Goal: Task Accomplishment & Management: Use online tool/utility

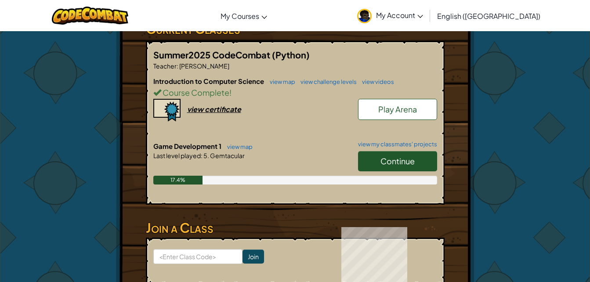
scroll to position [233, 0]
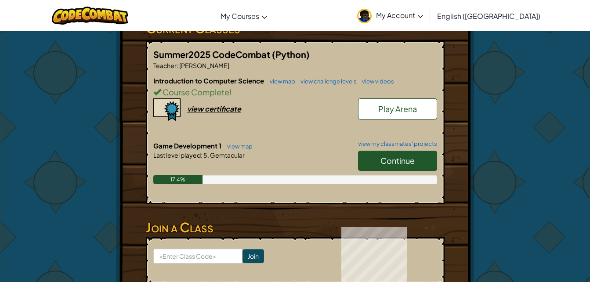
click at [405, 156] on span "Continue" at bounding box center [398, 161] width 34 height 10
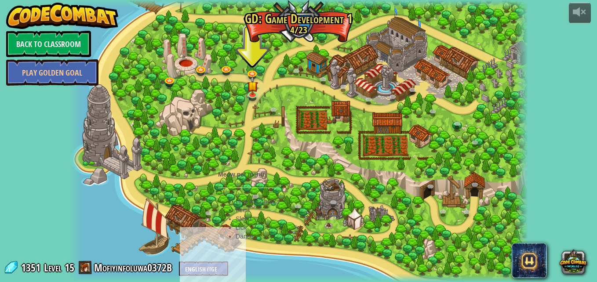
drag, startPoint x: 221, startPoint y: 227, endPoint x: 225, endPoint y: 209, distance: 18.0
click at [225, 0] on body "powered by Back to Classroom Play Golden Goal 3. Hero's Journey Spawn a player,…" at bounding box center [298, 0] width 597 height 0
click at [236, 209] on li "Feed" at bounding box center [258, 210] width 44 height 9
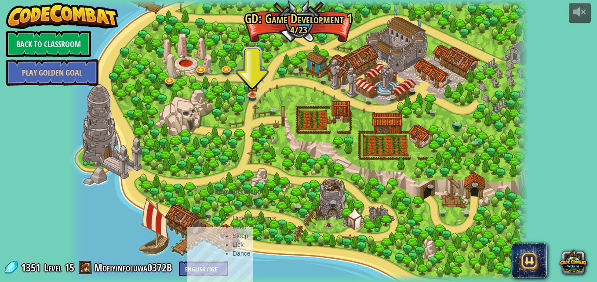
drag, startPoint x: 226, startPoint y: 231, endPoint x: 183, endPoint y: 234, distance: 43.2
click at [183, 234] on div at bounding box center [298, 141] width 459 height 282
click at [233, 237] on li "Sleep" at bounding box center [255, 236] width 44 height 9
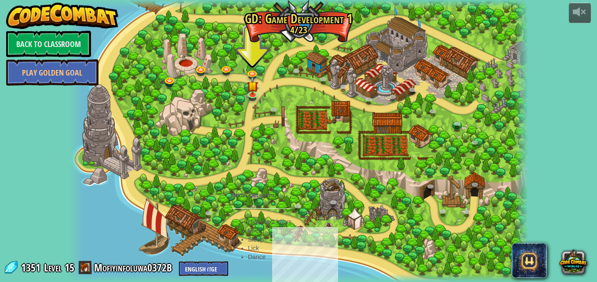
drag, startPoint x: 233, startPoint y: 237, endPoint x: 248, endPoint y: 255, distance: 24.0
click at [248, 0] on body "powered by Back to Classroom Play Golden Goal 3. Hero's Journey Spawn a player,…" at bounding box center [298, 0] width 597 height 0
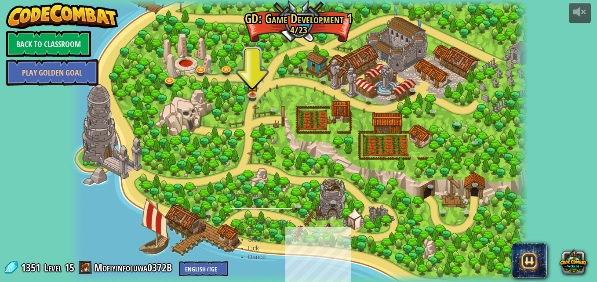
click at [248, 253] on li "Lick" at bounding box center [270, 248] width 44 height 9
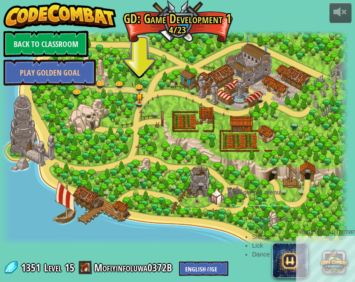
click at [252, 241] on li "Sleep" at bounding box center [274, 237] width 44 height 9
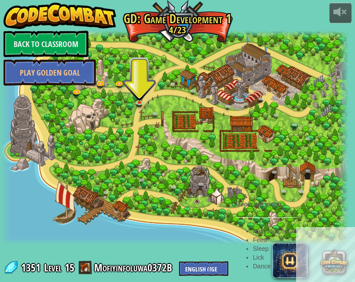
click at [297, 230] on li "Hide for 2 hours" at bounding box center [275, 231] width 44 height 9
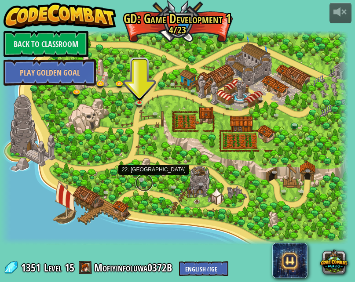
click at [148, 188] on link at bounding box center [144, 183] width 18 height 18
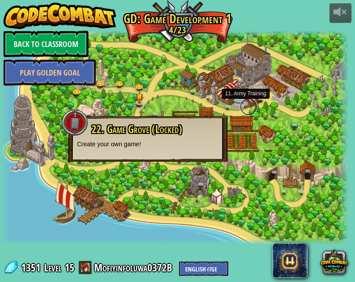
click at [240, 104] on link at bounding box center [249, 107] width 18 height 18
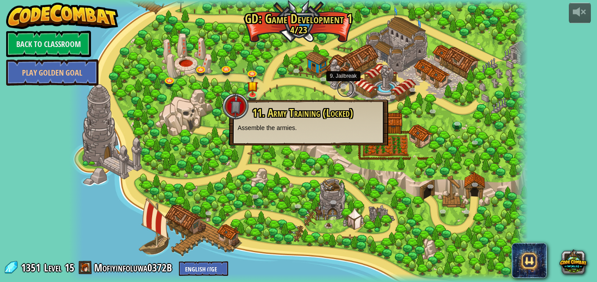
click at [341, 90] on link at bounding box center [346, 89] width 18 height 18
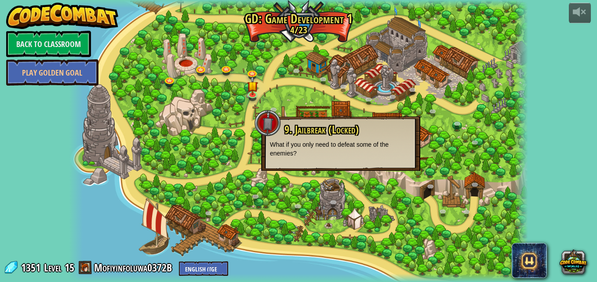
click at [325, 92] on div at bounding box center [298, 141] width 459 height 282
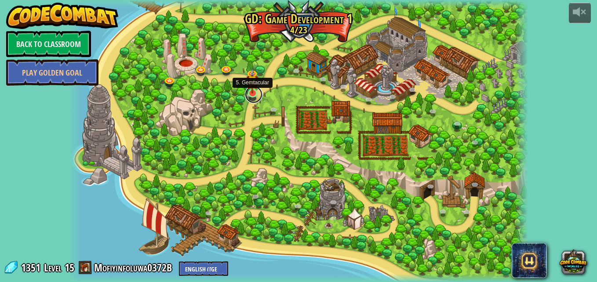
click at [249, 98] on link at bounding box center [254, 95] width 18 height 18
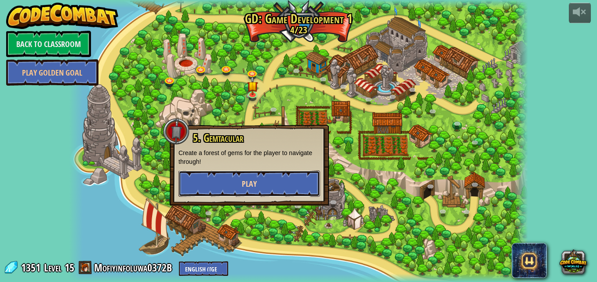
click at [267, 173] on button "Play" at bounding box center [250, 184] width 142 height 26
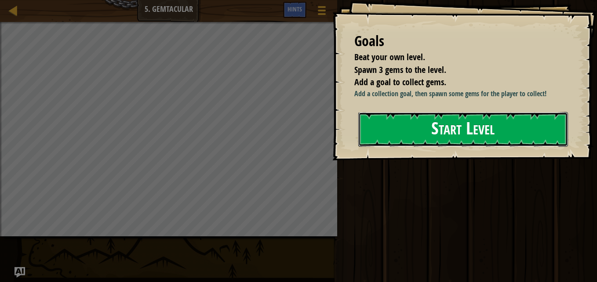
click at [492, 127] on button "Start Level" at bounding box center [463, 129] width 210 height 35
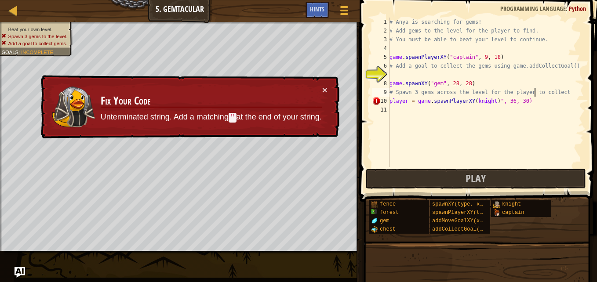
click at [535, 95] on div "# Anya is searching for gems! # Add gems to the level for the player to find. #…" at bounding box center [486, 101] width 196 height 167
click at [530, 99] on div "# Anya is searching for gems! # Add gems to the level for the player to find. #…" at bounding box center [486, 101] width 196 height 167
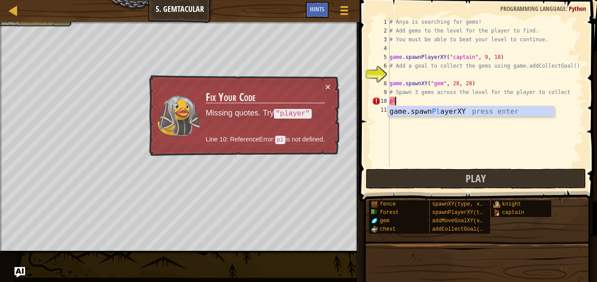
type textarea "p"
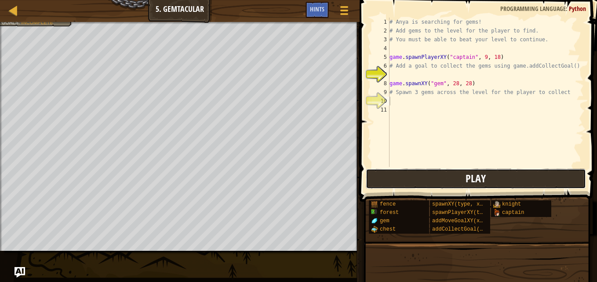
click at [429, 182] on button "Play" at bounding box center [476, 179] width 220 height 20
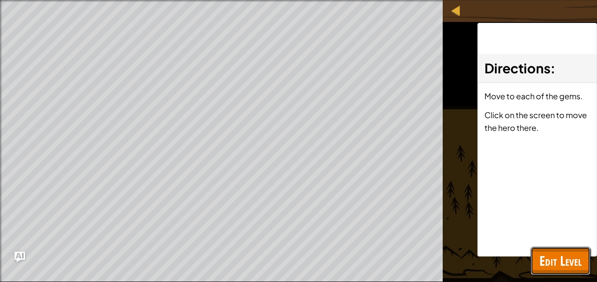
click at [558, 268] on span "Edit Level" at bounding box center [560, 261] width 42 height 18
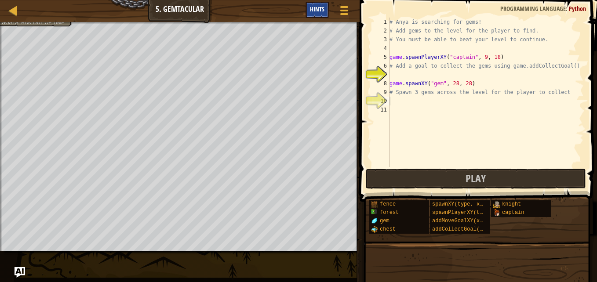
click at [318, 3] on div "Hints" at bounding box center [317, 10] width 23 height 16
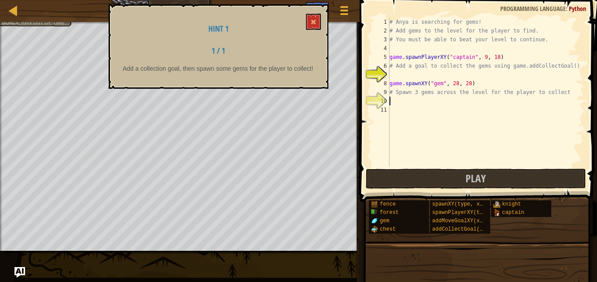
click at [402, 98] on div "# Anya is searching for gems! # Add gems to the level for the player to find. #…" at bounding box center [486, 101] width 196 height 167
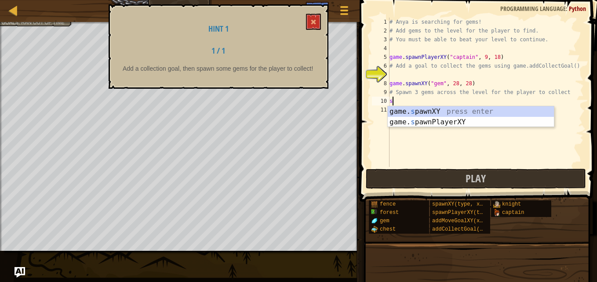
click at [402, 98] on div "# Anya is searching for gems! # Add gems to the level for the player to find. #…" at bounding box center [486, 101] width 196 height 167
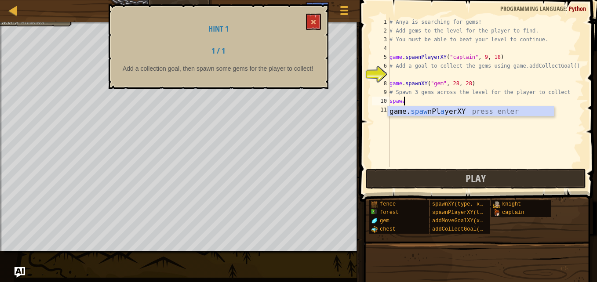
scroll to position [4, 0]
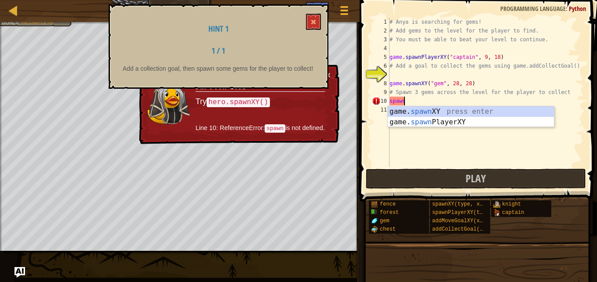
click at [442, 110] on div "game. spawn XY press enter game. spawn PlayerXY press enter" at bounding box center [471, 127] width 166 height 42
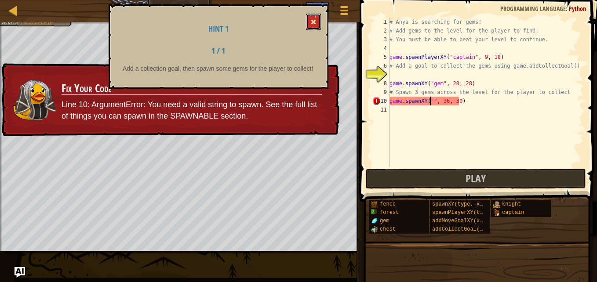
click at [313, 17] on button at bounding box center [313, 22] width 15 height 16
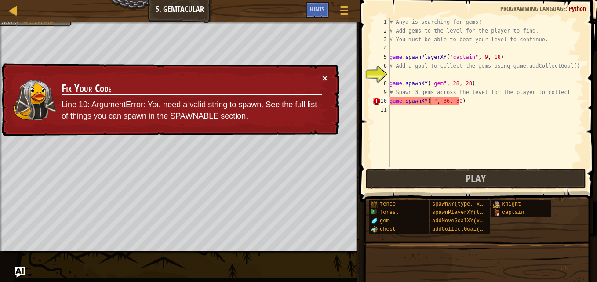
click at [322, 80] on button "×" at bounding box center [324, 77] width 5 height 9
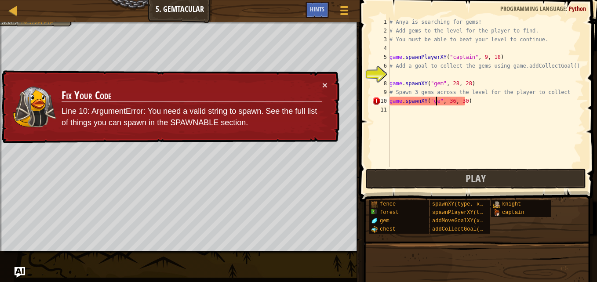
scroll to position [4, 4]
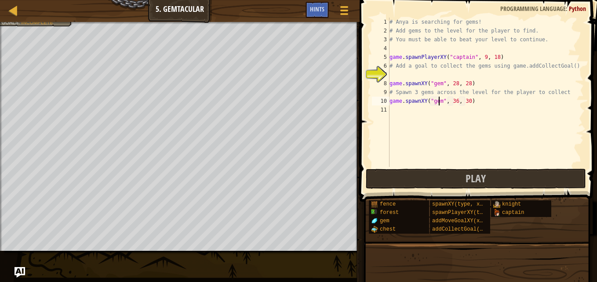
type textarea "game.spawnXY("gem", 36, 30)"
click at [412, 168] on span at bounding box center [479, 88] width 244 height 228
click at [405, 175] on button "Play" at bounding box center [476, 179] width 220 height 20
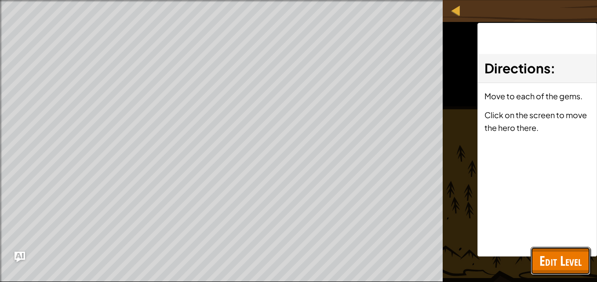
click at [539, 262] on span "Edit Level" at bounding box center [560, 261] width 42 height 18
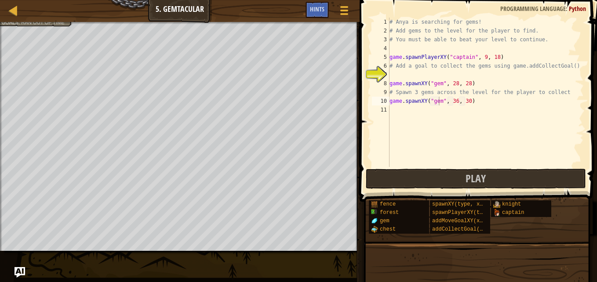
scroll to position [4, 0]
click at [394, 108] on div "# Anya is searching for gems! # Add gems to the level for the player to find. #…" at bounding box center [486, 101] width 196 height 167
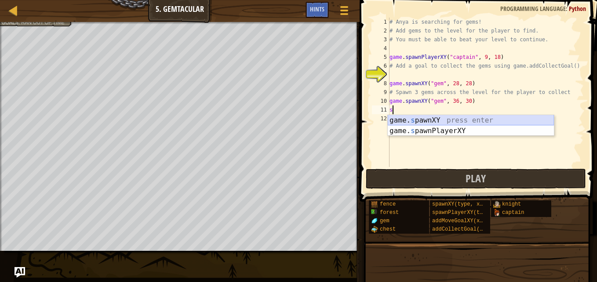
click at [435, 119] on div "game. s pawnXY press enter game. s pawnPlayerXY press enter" at bounding box center [471, 136] width 166 height 42
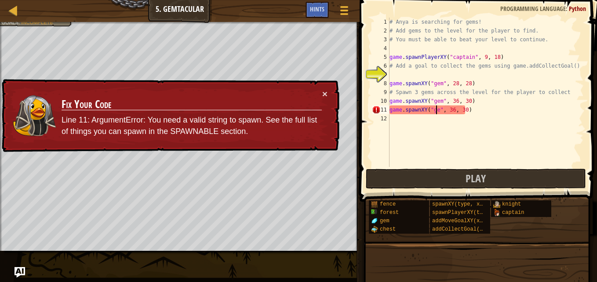
scroll to position [4, 4]
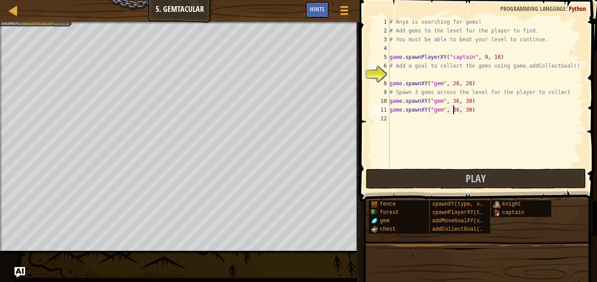
click at [455, 108] on div "# Anya is searching for gems! # Add gems to the level for the player to find. #…" at bounding box center [486, 101] width 196 height 167
click at [452, 180] on button "Play" at bounding box center [476, 179] width 220 height 20
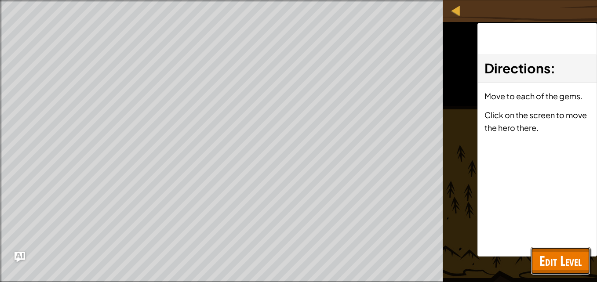
click at [544, 261] on span "Edit Level" at bounding box center [560, 261] width 42 height 18
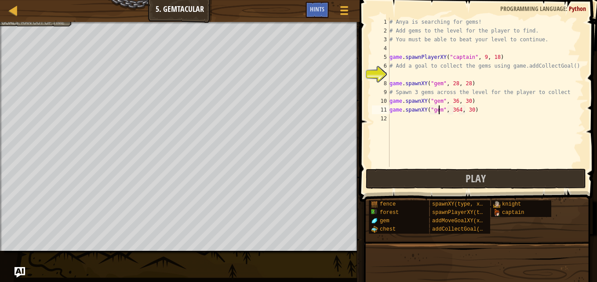
click at [439, 108] on div "# Anya is searching for gems! # Add gems to the level for the player to find. #…" at bounding box center [486, 101] width 196 height 167
click at [456, 110] on div "# Anya is searching for gems! # Add gems to the level for the player to find. #…" at bounding box center [486, 101] width 196 height 167
click at [452, 100] on div "# Anya is searching for gems! # Add gems to the level for the player to find. #…" at bounding box center [486, 101] width 196 height 167
click at [465, 103] on div "# Anya is searching for gems! # Add gems to the level for the player to find. #…" at bounding box center [486, 101] width 196 height 167
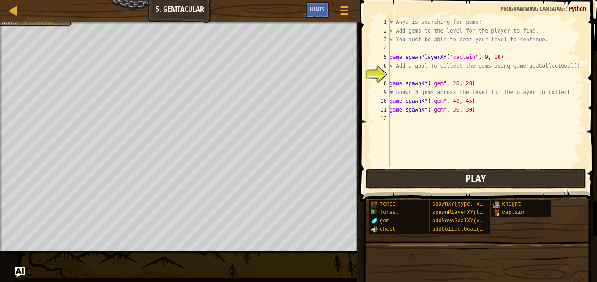
type textarea "game.spawnXY("gem", 48, 45)"
click at [496, 183] on button "Play" at bounding box center [476, 179] width 220 height 20
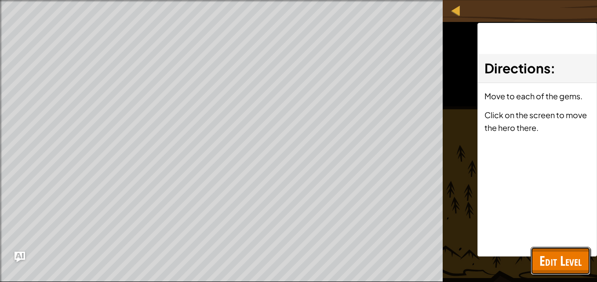
click at [531, 251] on button "Edit Level" at bounding box center [561, 261] width 60 height 28
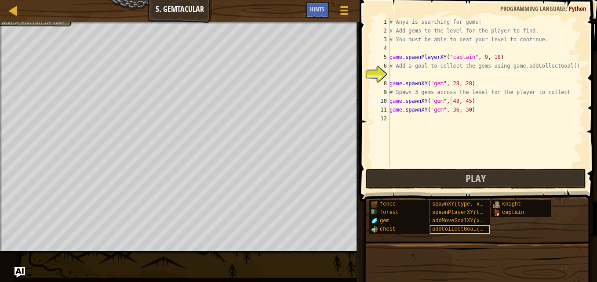
click at [196, 113] on div "Map Game Development 1 5. Gemtacular Game Menu Done Hints 1 ההההההההההההההההההה…" at bounding box center [298, 141] width 597 height 282
click at [397, 121] on div "# Anya is searching for gems! # Add gems to the level for the player to find. #…" at bounding box center [486, 101] width 196 height 167
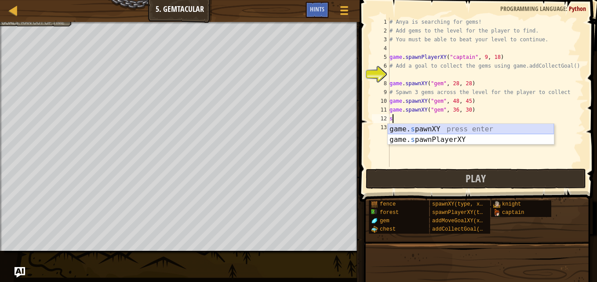
click at [400, 129] on div "game. s pawnXY press enter game. s pawnPlayerXY press enter" at bounding box center [471, 145] width 166 height 42
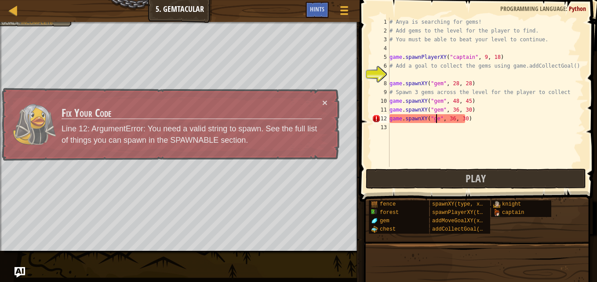
scroll to position [4, 4]
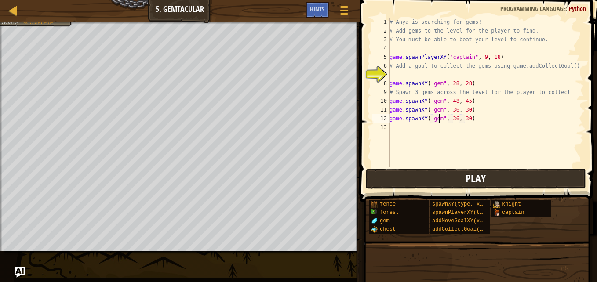
type textarea "game.spawnXY("gem", 36, 30)"
click at [397, 180] on button "Play" at bounding box center [476, 179] width 220 height 20
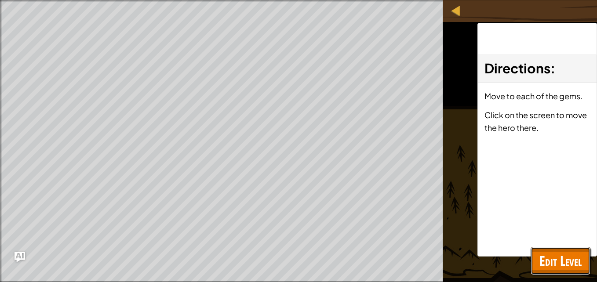
click at [549, 268] on span "Edit Level" at bounding box center [560, 261] width 42 height 18
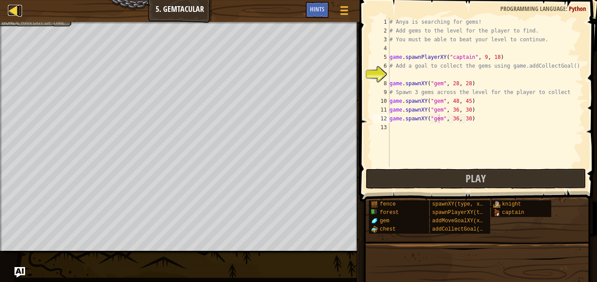
click at [14, 11] on div at bounding box center [13, 10] width 11 height 11
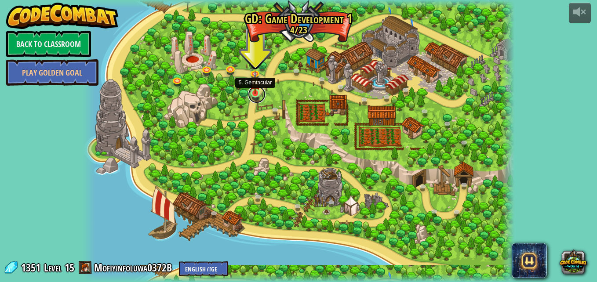
click at [258, 96] on link at bounding box center [257, 95] width 18 height 18
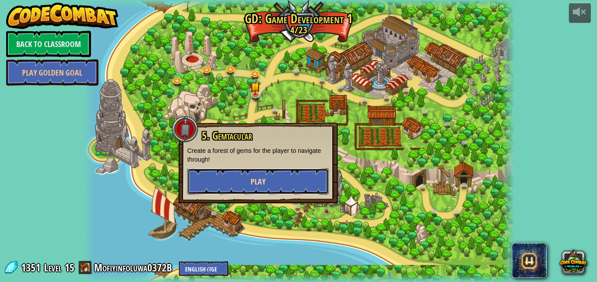
click at [195, 184] on button "Play" at bounding box center [258, 181] width 142 height 26
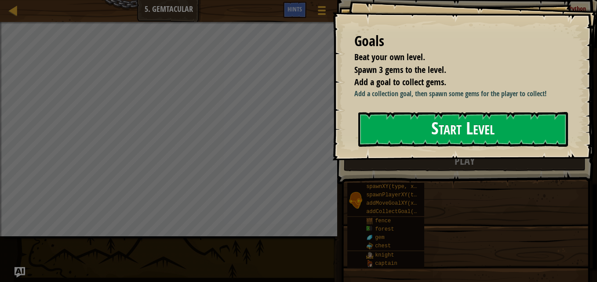
click at [409, 129] on button "Start Level" at bounding box center [463, 129] width 210 height 35
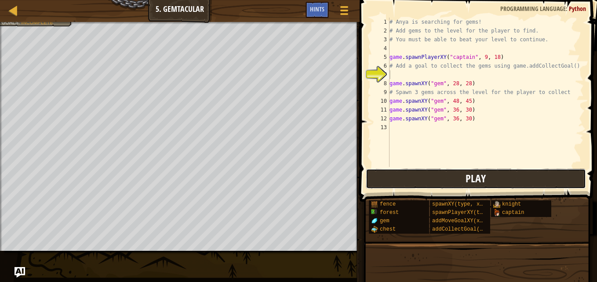
click at [408, 175] on button "Play" at bounding box center [476, 179] width 220 height 20
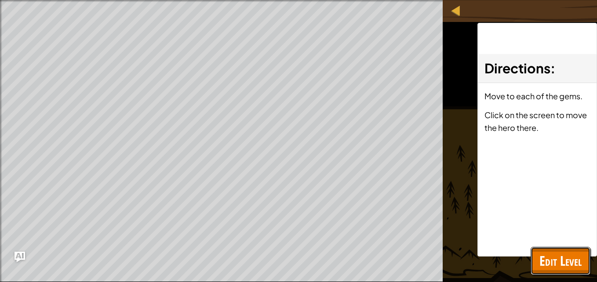
click at [560, 259] on span "Edit Level" at bounding box center [560, 261] width 42 height 18
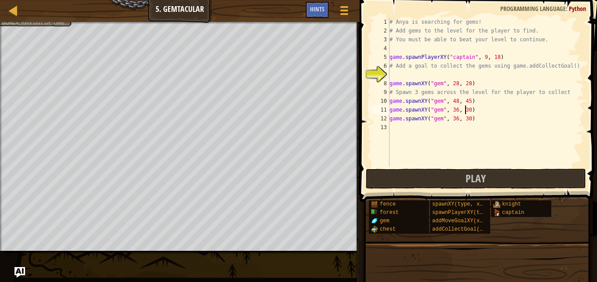
click at [464, 108] on div "# Anya is searching for gems! # Add gems to the level for the player to find. #…" at bounding box center [486, 101] width 196 height 167
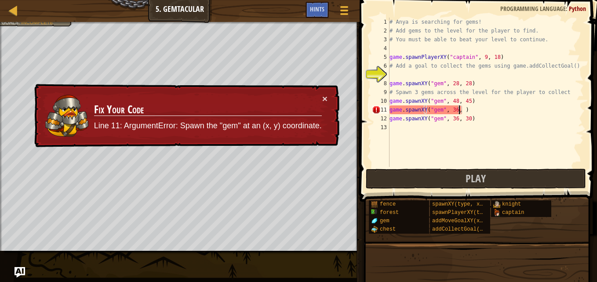
click at [321, 98] on td "Fix Your Code Line 11: ArgumentError: Spawn the "gem" at an (x, y) coordinate." at bounding box center [208, 116] width 229 height 44
click at [325, 97] on button "×" at bounding box center [324, 98] width 5 height 9
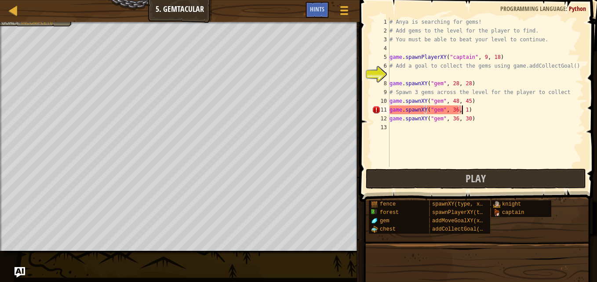
scroll to position [4, 6]
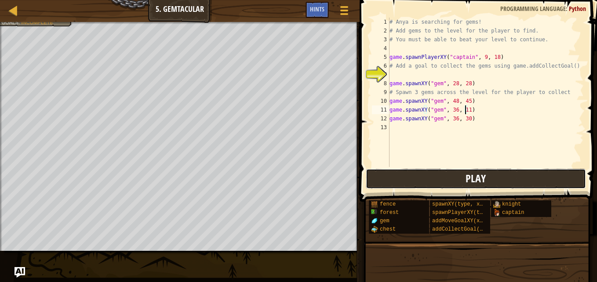
click at [461, 177] on button "Play" at bounding box center [476, 179] width 220 height 20
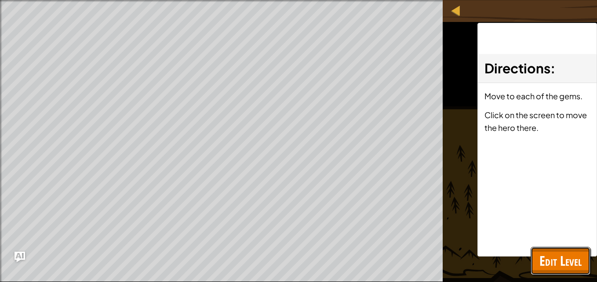
click at [565, 263] on span "Edit Level" at bounding box center [560, 261] width 42 height 18
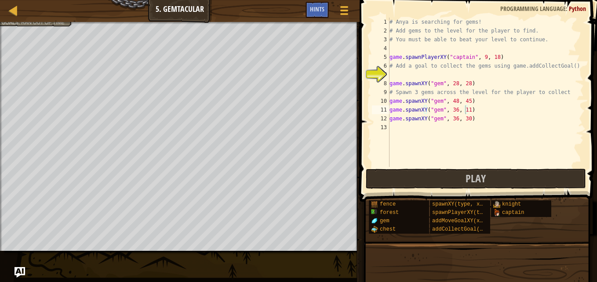
click at [37, 23] on div at bounding box center [180, 23] width 360 height 2
click at [22, 22] on div at bounding box center [180, 23] width 360 height 2
click at [12, 17] on div "Map Game Development 1 5. Gemtacular Game Menu Done Hints" at bounding box center [180, 11] width 360 height 22
type textarea "game.spawnXY("gem", 36, 30)"
click at [386, 171] on div "Map Game Development 1 5. Gemtacular Game Menu Done Hints 1 ההההההההההההההההההה…" at bounding box center [298, 141] width 597 height 282
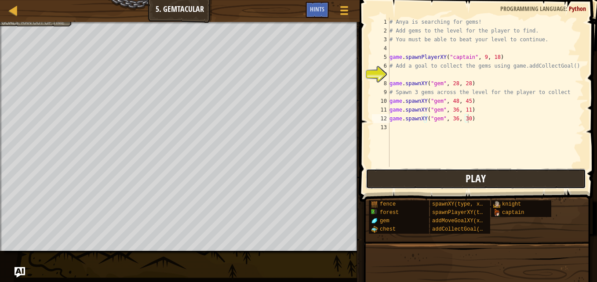
click at [386, 171] on button "Play" at bounding box center [476, 179] width 220 height 20
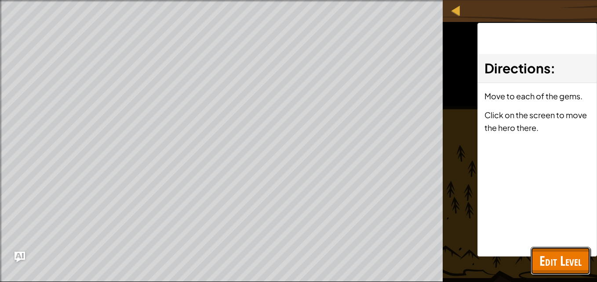
click at [563, 272] on button "Edit Level" at bounding box center [561, 261] width 60 height 28
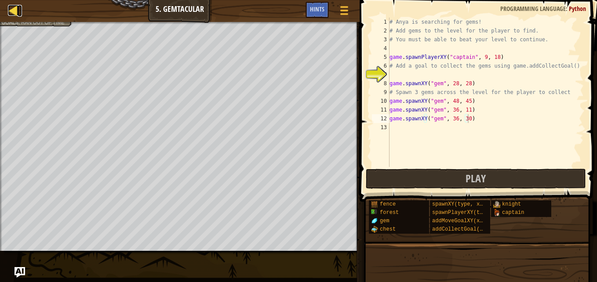
click at [10, 7] on div at bounding box center [13, 10] width 11 height 11
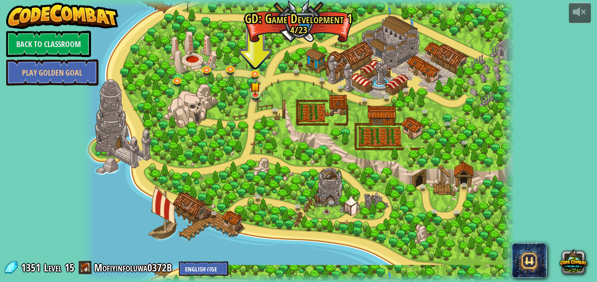
click at [273, 62] on div at bounding box center [299, 141] width 432 height 282
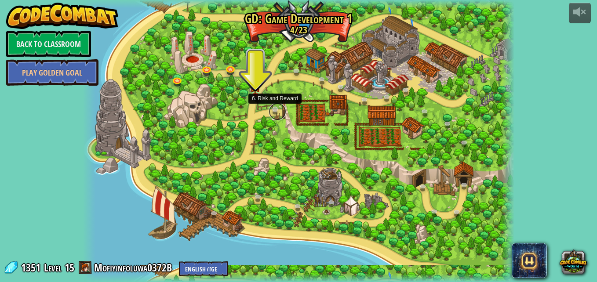
click at [274, 106] on link at bounding box center [278, 112] width 18 height 18
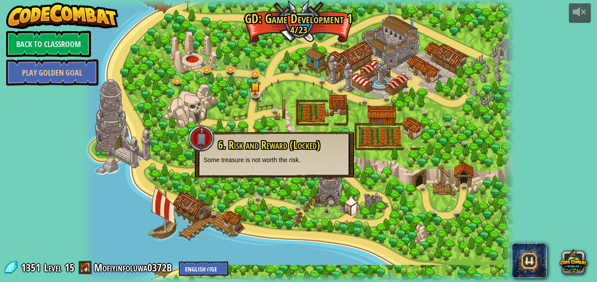
click at [248, 139] on span "6. Risk and Reward (Locked)" at bounding box center [269, 145] width 102 height 15
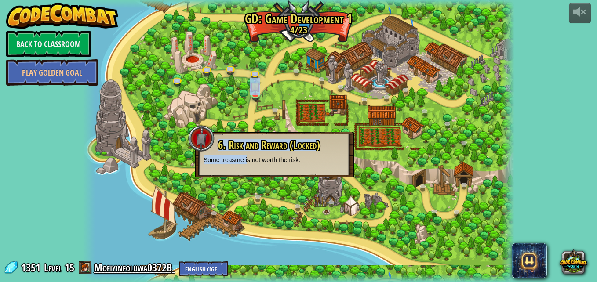
drag, startPoint x: 248, startPoint y: 155, endPoint x: 172, endPoint y: 272, distance: 139.1
click at [172, 272] on div "powered by Back to Classroom Play Golden Goal 3. Hero's Journey Spawn a player,…" at bounding box center [298, 141] width 597 height 282
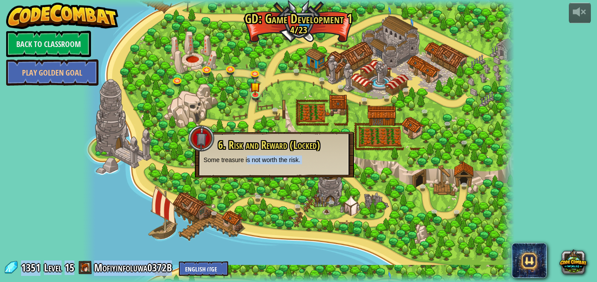
click at [175, 251] on div at bounding box center [299, 141] width 432 height 282
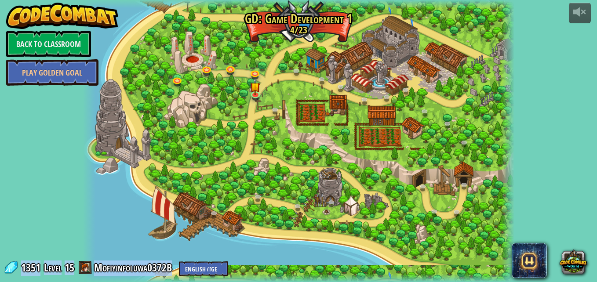
drag, startPoint x: 166, startPoint y: 140, endPoint x: 137, endPoint y: 31, distance: 112.3
click at [137, 31] on div at bounding box center [299, 141] width 432 height 282
click at [62, 73] on link "Play Golden Goal" at bounding box center [52, 72] width 92 height 26
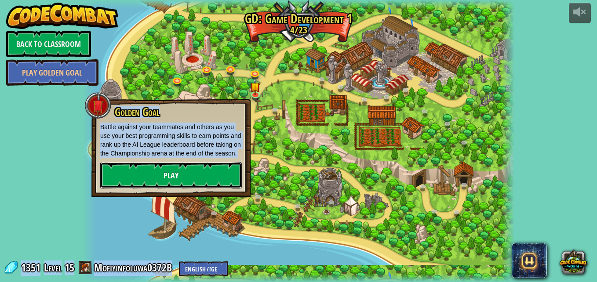
click at [130, 170] on link "Play" at bounding box center [171, 175] width 142 height 26
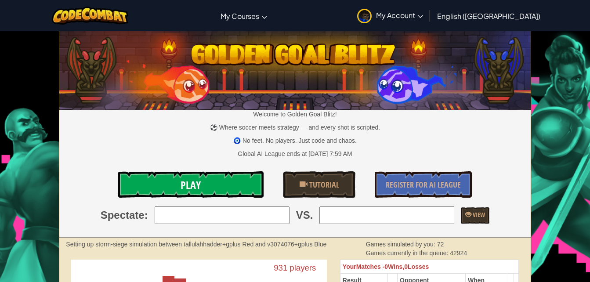
drag, startPoint x: 126, startPoint y: 179, endPoint x: 197, endPoint y: 175, distance: 70.9
click at [197, 175] on link "Play" at bounding box center [191, 184] width 146 height 26
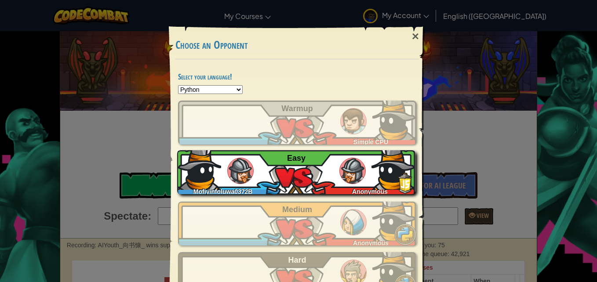
click at [288, 160] on span "Easy" at bounding box center [296, 158] width 18 height 9
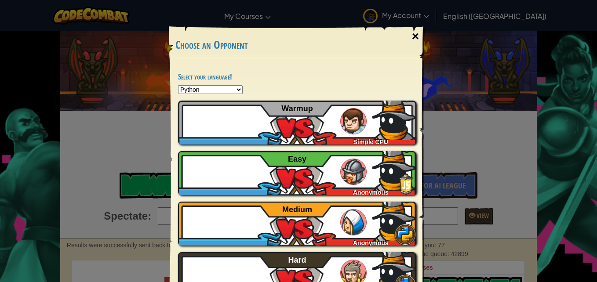
click at [408, 33] on div "×" at bounding box center [415, 37] width 20 height 26
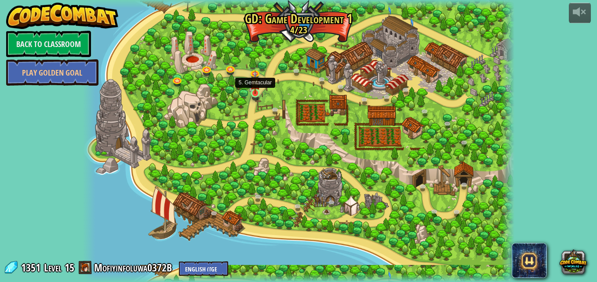
click at [253, 91] on img at bounding box center [255, 81] width 10 height 23
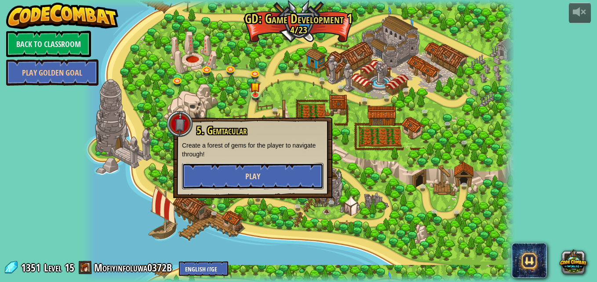
click at [263, 168] on button "Play" at bounding box center [253, 176] width 142 height 26
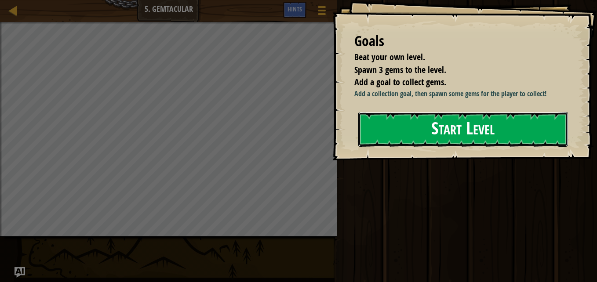
click at [408, 128] on button "Start Level" at bounding box center [463, 129] width 210 height 35
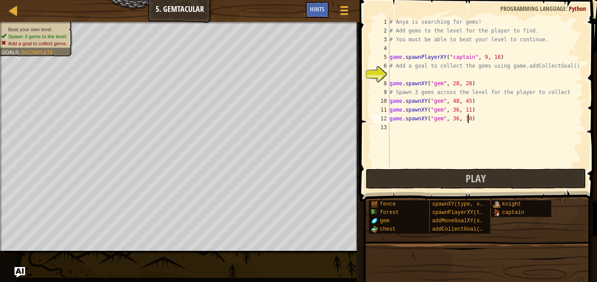
click at [468, 121] on div "# Anya is searching for gems! # Add gems to the level for the player to find. #…" at bounding box center [486, 101] width 196 height 167
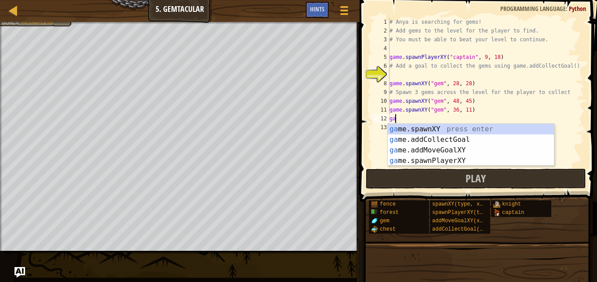
type textarea "g"
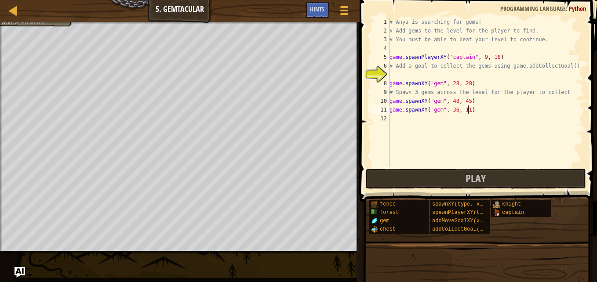
type textarea "game.spawnXY("gem", 36, 11)"
click at [444, 177] on button "Play" at bounding box center [476, 179] width 220 height 20
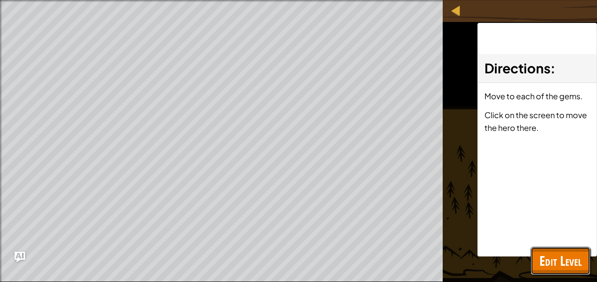
click at [557, 255] on span "Edit Level" at bounding box center [560, 261] width 42 height 18
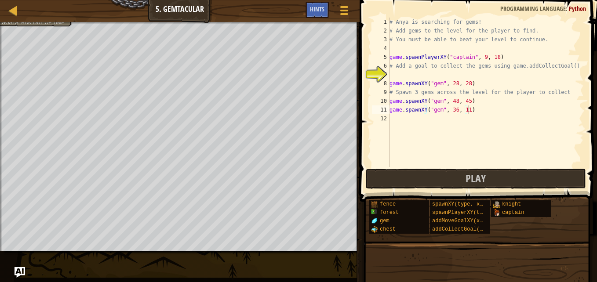
click at [372, 172] on button "Play" at bounding box center [476, 179] width 220 height 20
